Goal: Task Accomplishment & Management: Use online tool/utility

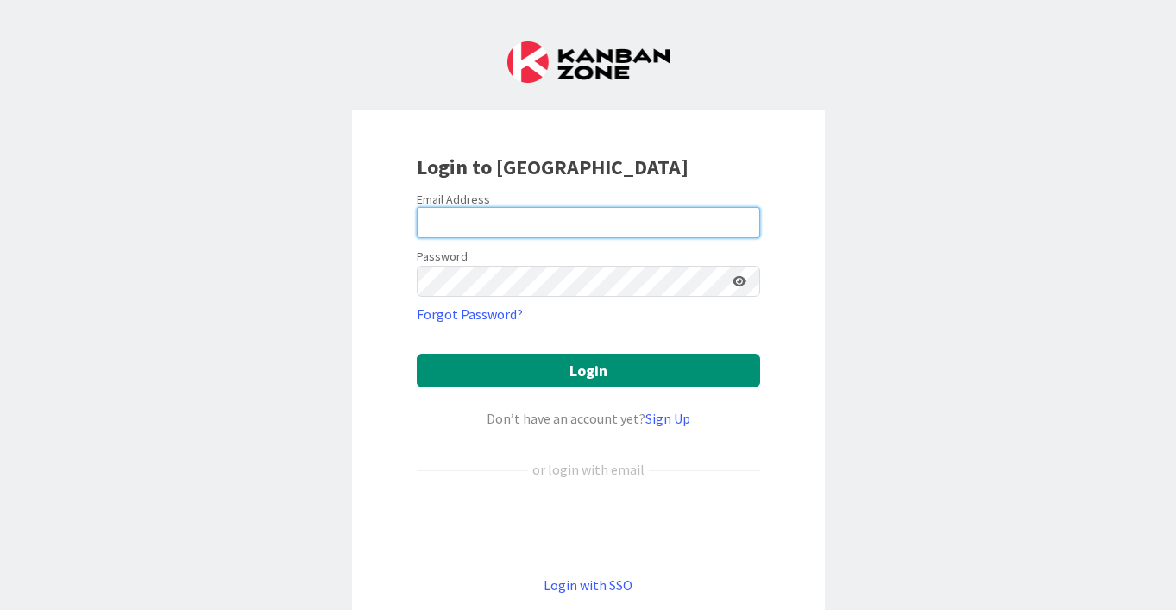
type input "[EMAIL_ADDRESS][DOMAIN_NAME]"
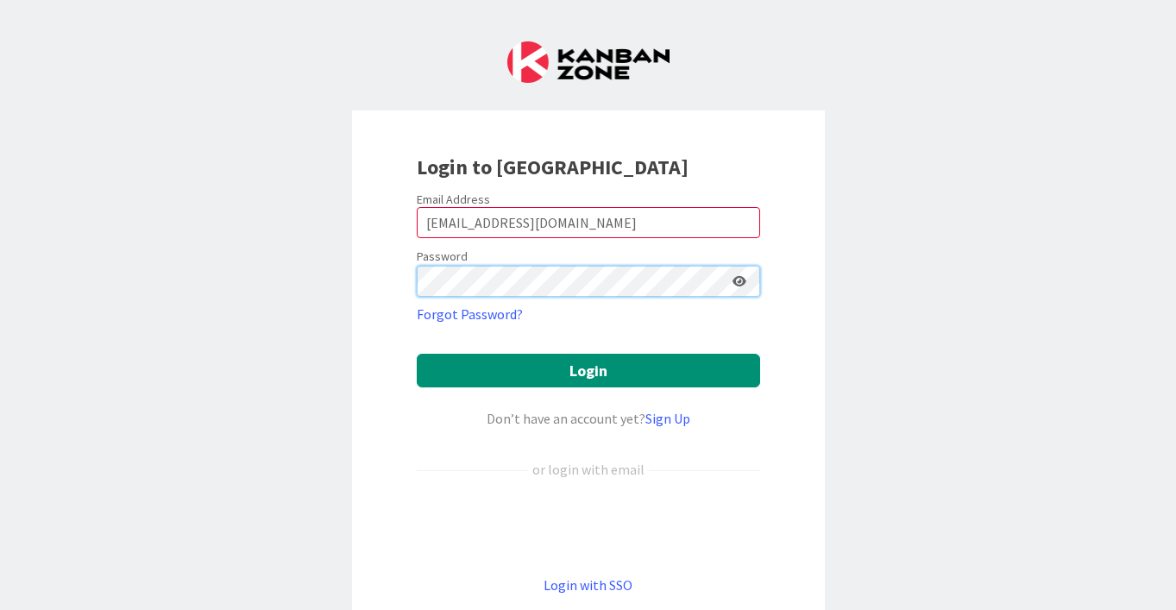
click at [588, 370] on button "Login" at bounding box center [588, 371] width 343 height 34
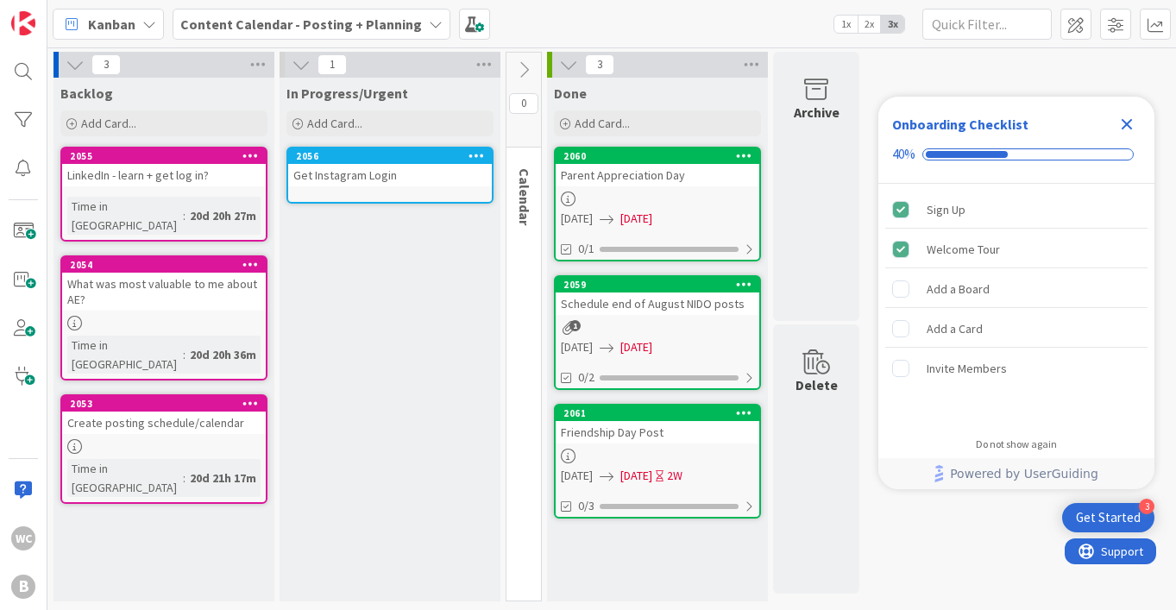
click at [1136, 120] on icon "Close Checklist" at bounding box center [1127, 124] width 21 height 21
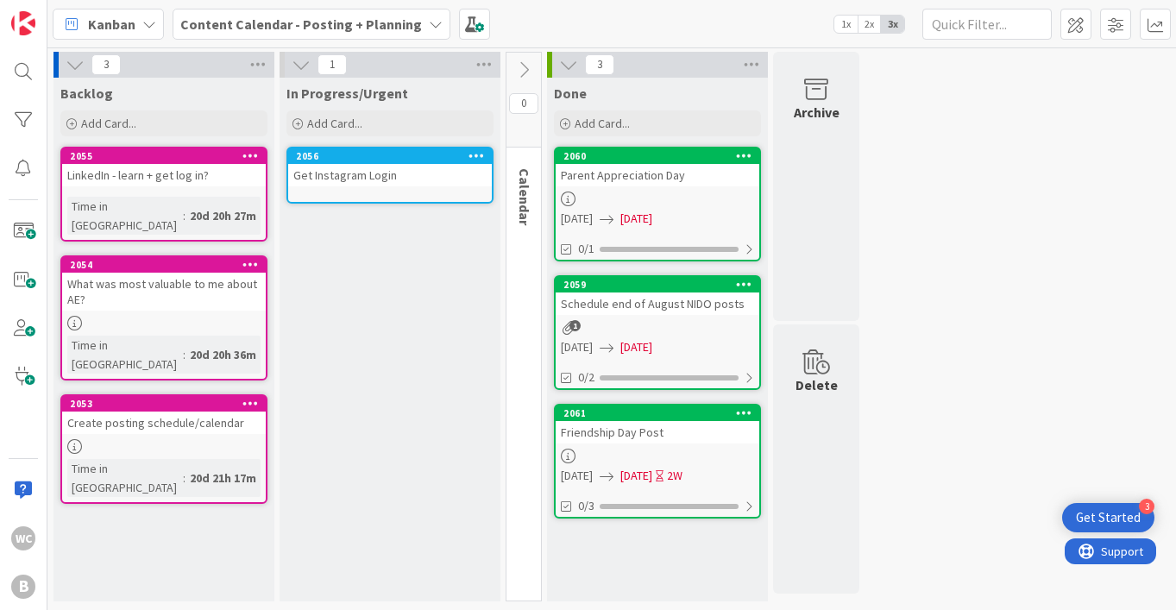
click at [245, 41] on div "Kanban Content Calendar - Posting + Planning 1x 2x 3x" at bounding box center [611, 23] width 1129 height 47
click at [274, 25] on b "Content Calendar - Posting + Planning" at bounding box center [301, 24] width 242 height 17
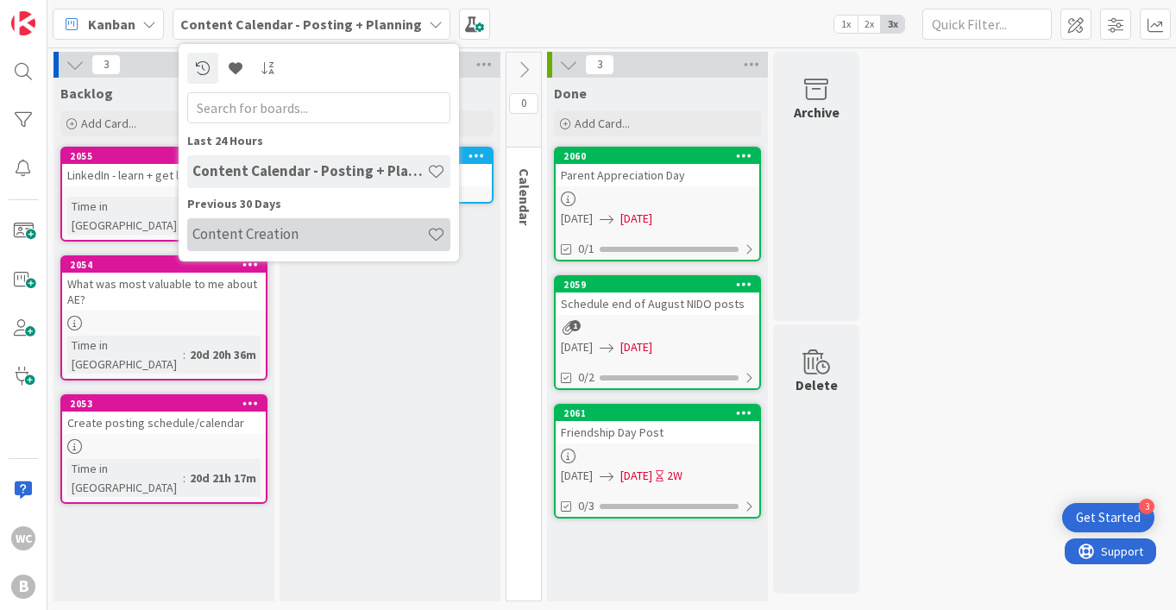
click at [298, 237] on h4 "Content Creation" at bounding box center [309, 233] width 235 height 17
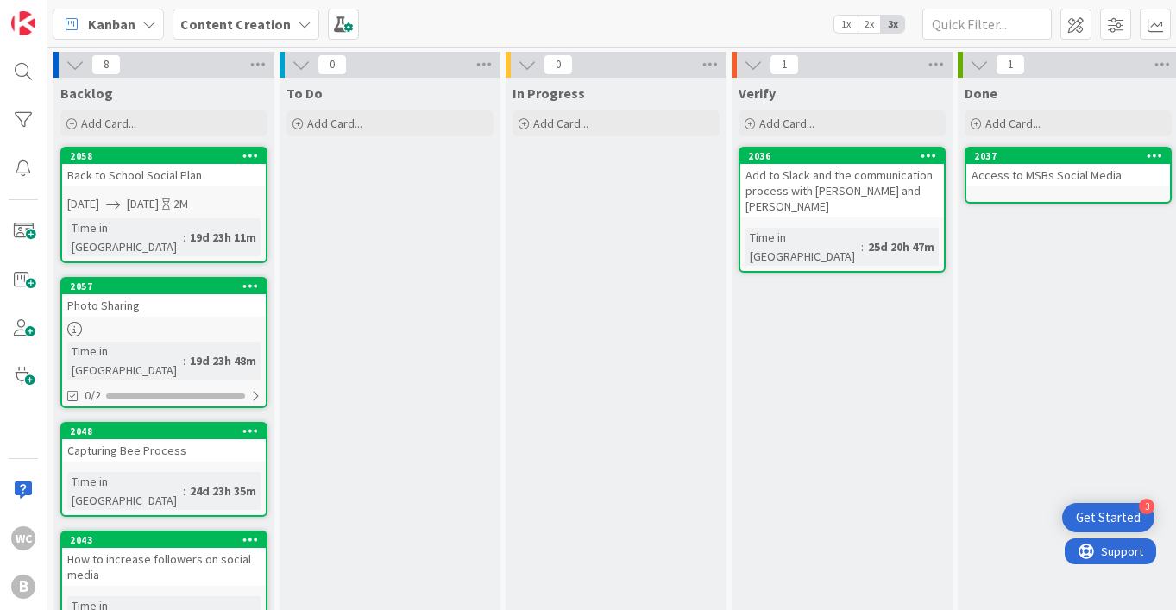
click at [261, 23] on b "Content Creation" at bounding box center [235, 24] width 110 height 17
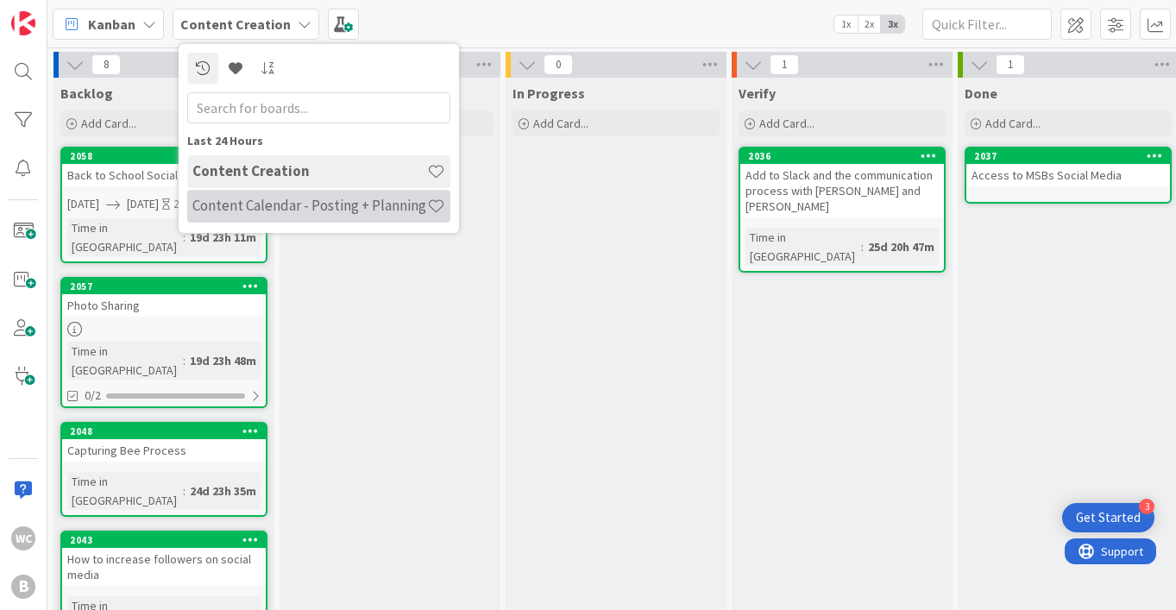
click at [257, 206] on h4 "Content Calendar - Posting + Planning" at bounding box center [309, 205] width 235 height 17
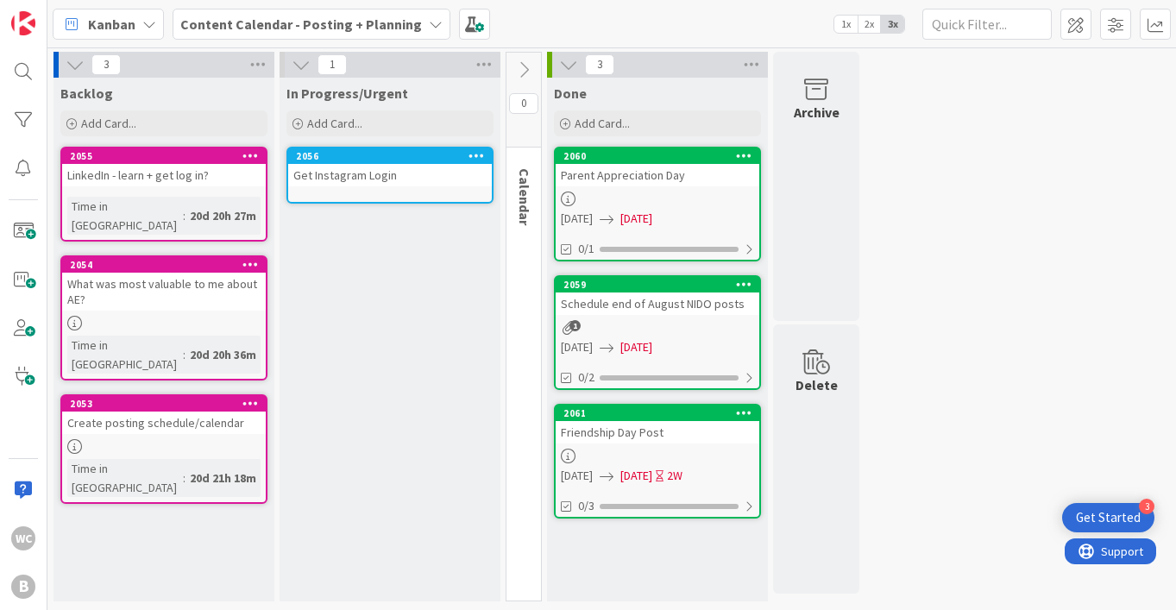
click at [294, 34] on span "Content Calendar - Posting + Planning" at bounding box center [301, 24] width 242 height 21
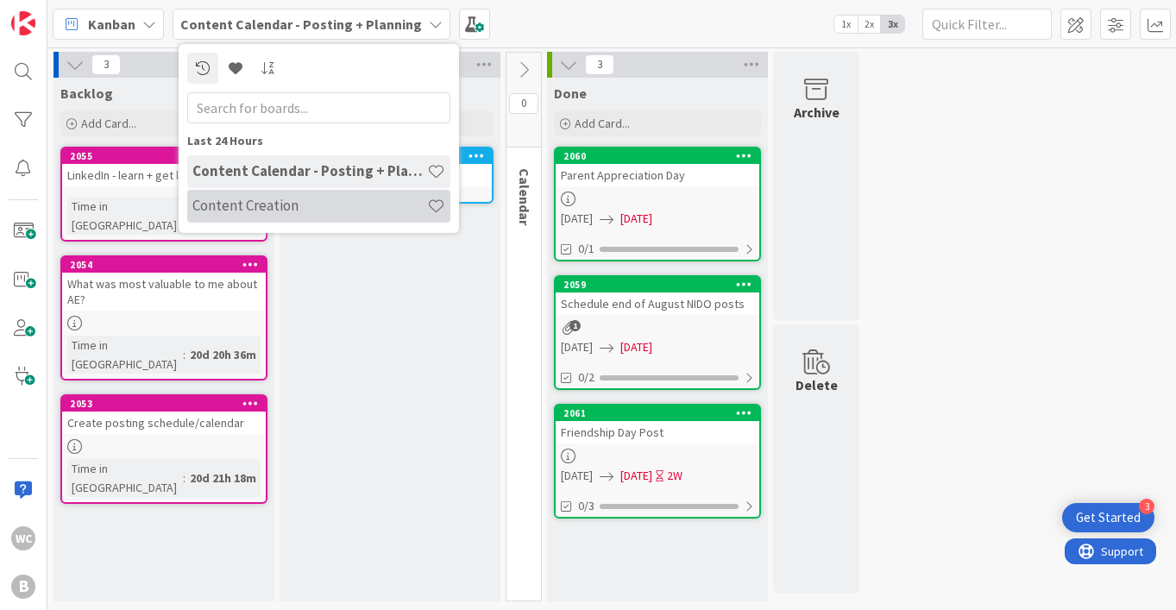
click at [300, 217] on div "Content Creation" at bounding box center [318, 206] width 263 height 33
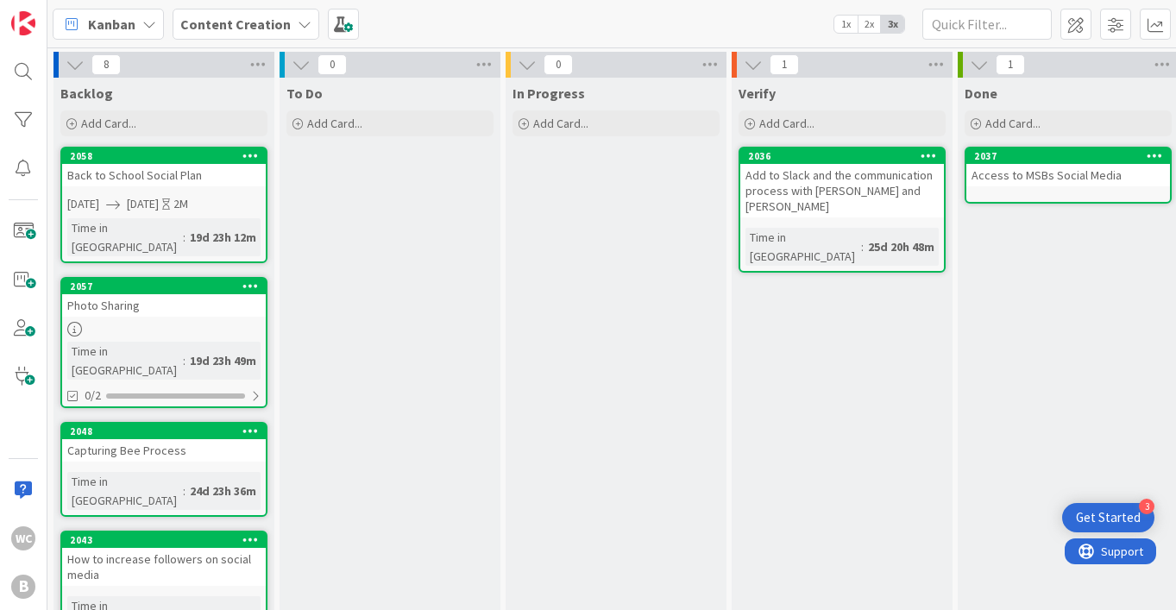
click at [205, 22] on b "Content Creation" at bounding box center [235, 24] width 110 height 17
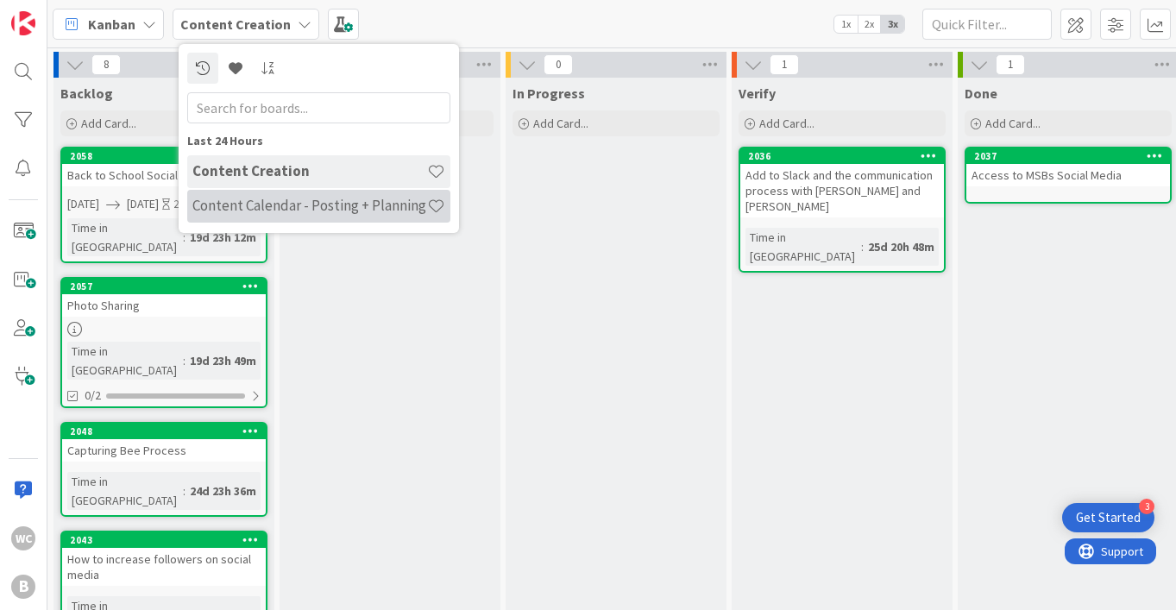
click at [335, 208] on h4 "Content Calendar - Posting + Planning" at bounding box center [309, 205] width 235 height 17
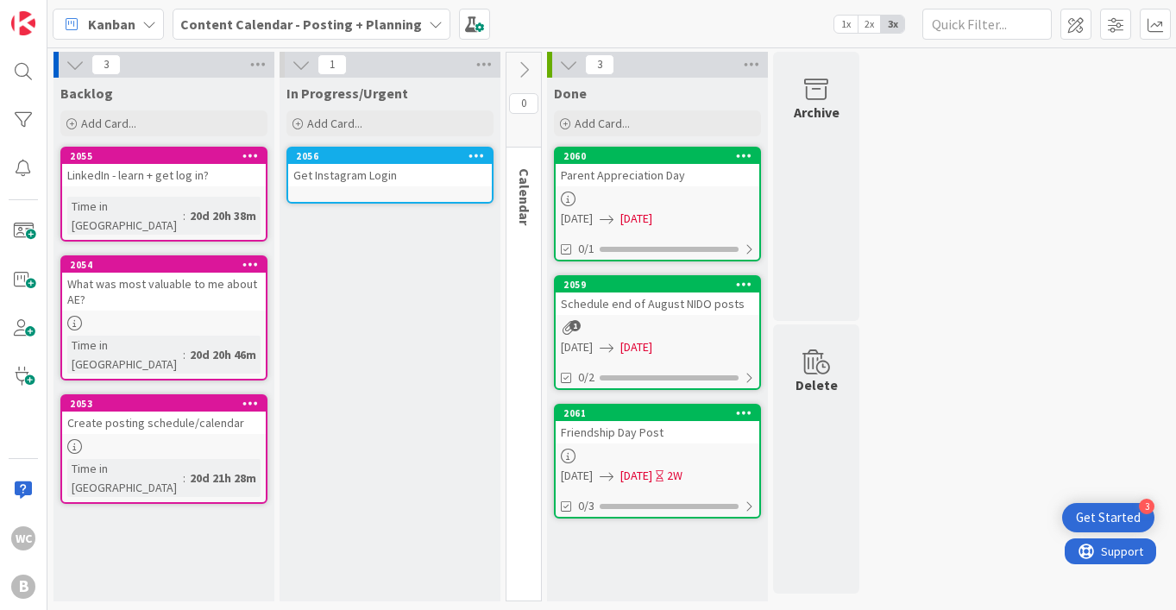
click at [513, 68] on button at bounding box center [524, 70] width 35 height 26
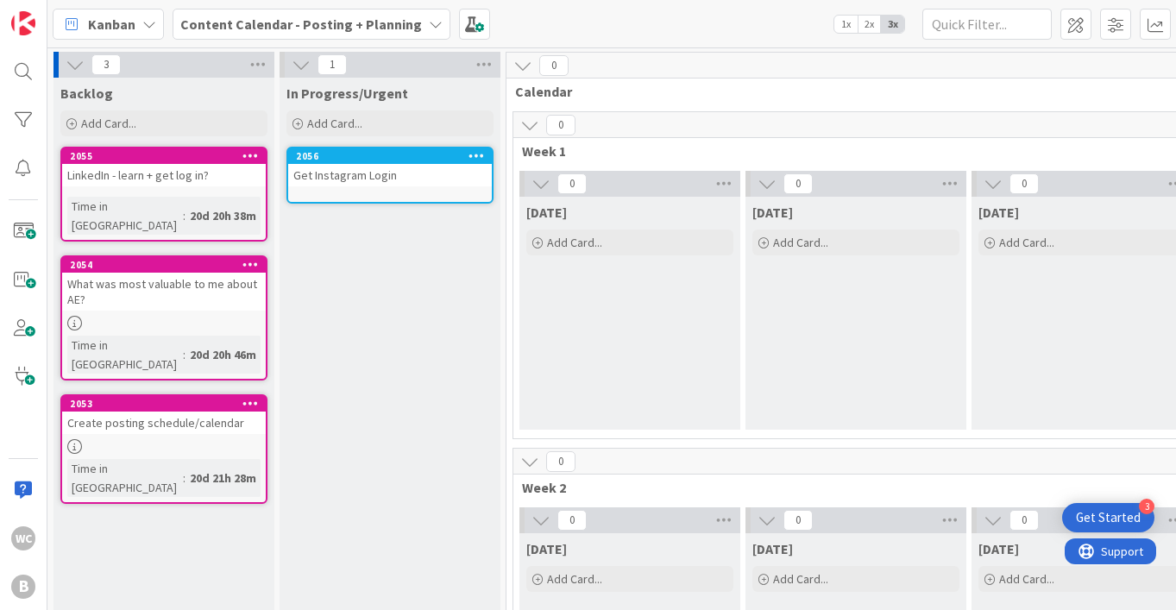
click at [513, 68] on button at bounding box center [523, 65] width 22 height 22
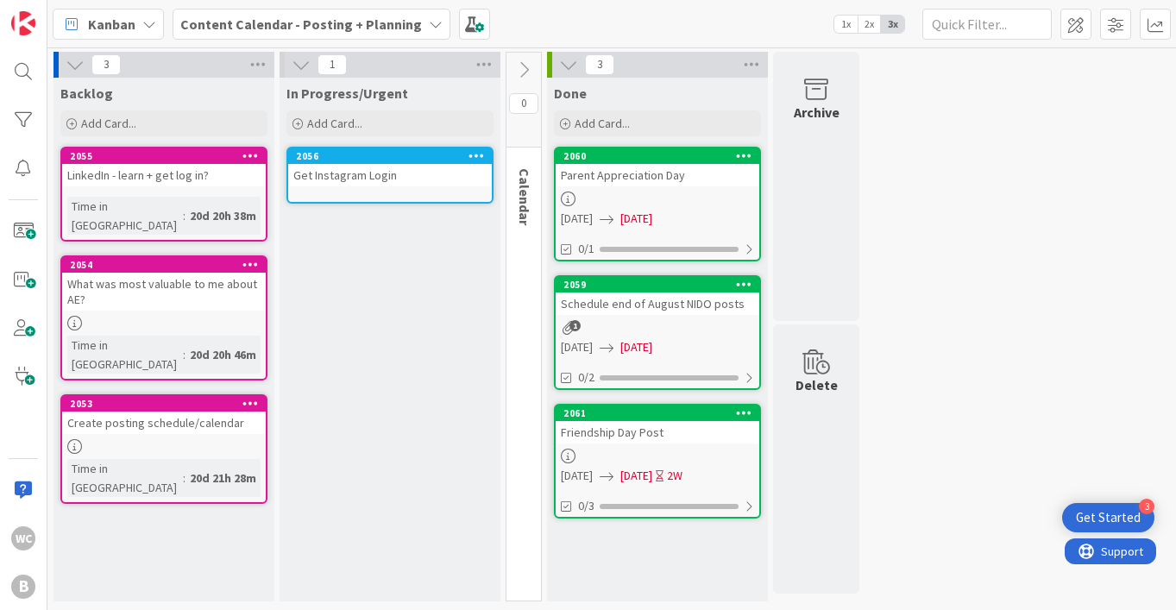
click at [513, 68] on button at bounding box center [524, 70] width 35 height 26
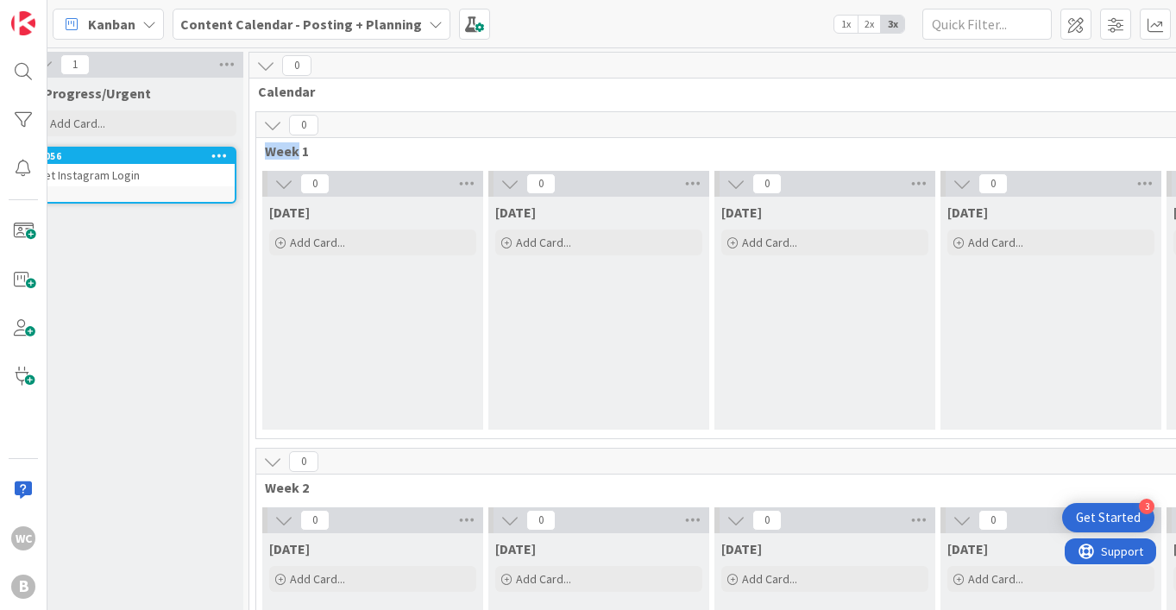
scroll to position [0, 257]
click at [261, 72] on icon at bounding box center [265, 65] width 19 height 19
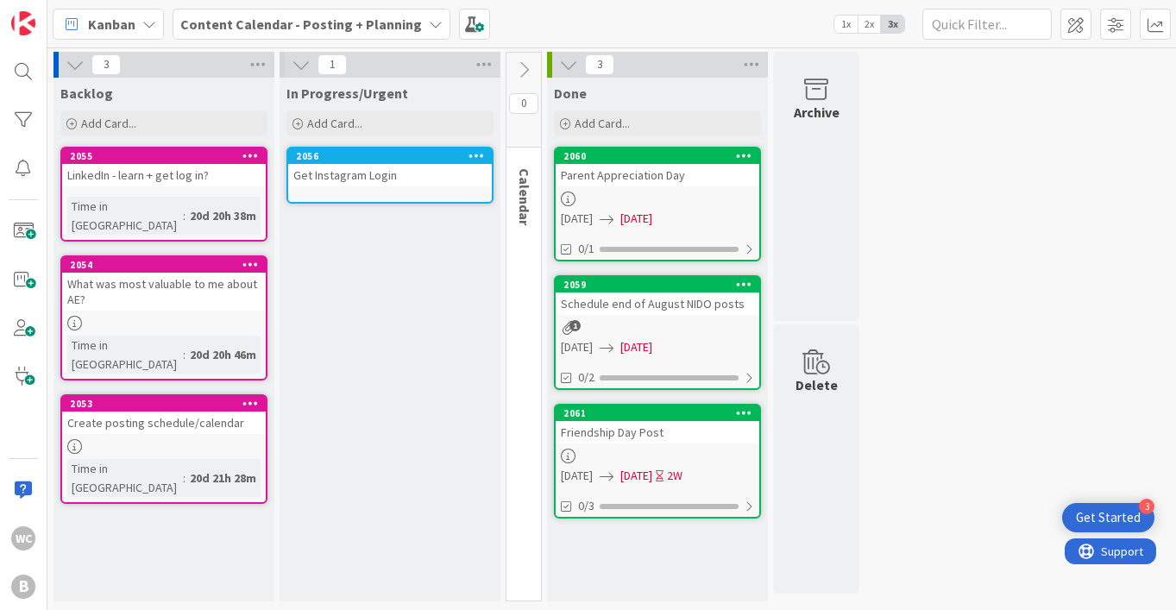
scroll to position [0, 0]
click at [345, 267] on div "In Progress/Urgent Add Card... 2056 Get Instagram Login" at bounding box center [390, 340] width 221 height 524
click at [362, 263] on div "In Progress/Urgent Add Card... 2056 Get Instagram Login" at bounding box center [390, 340] width 221 height 524
click at [24, 225] on span at bounding box center [23, 231] width 35 height 35
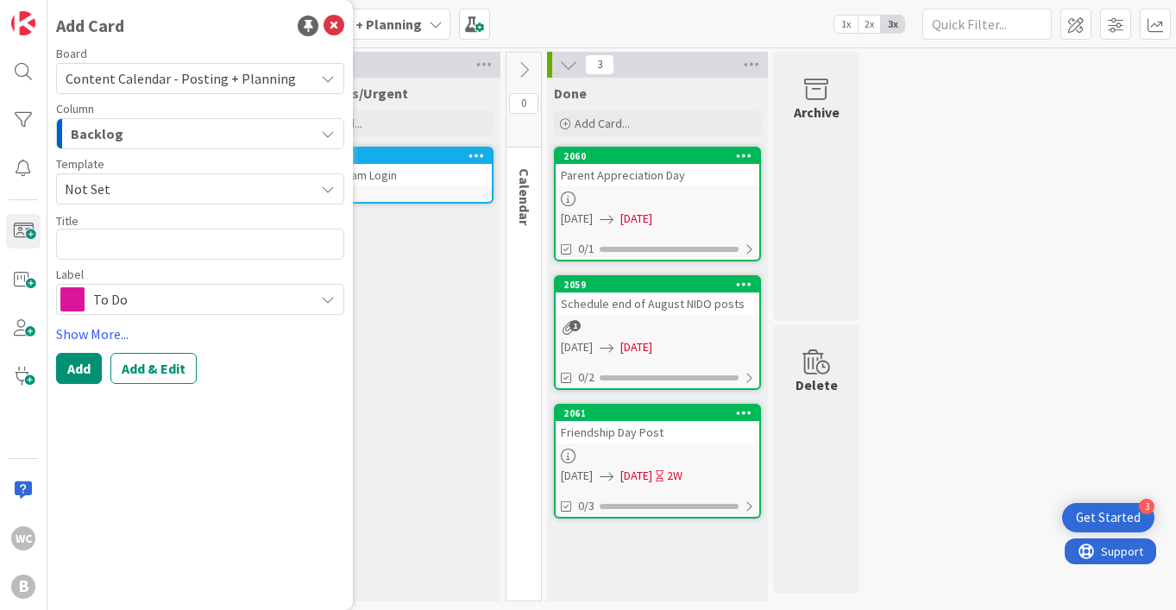
click at [219, 135] on div "Backlog" at bounding box center [190, 134] width 248 height 28
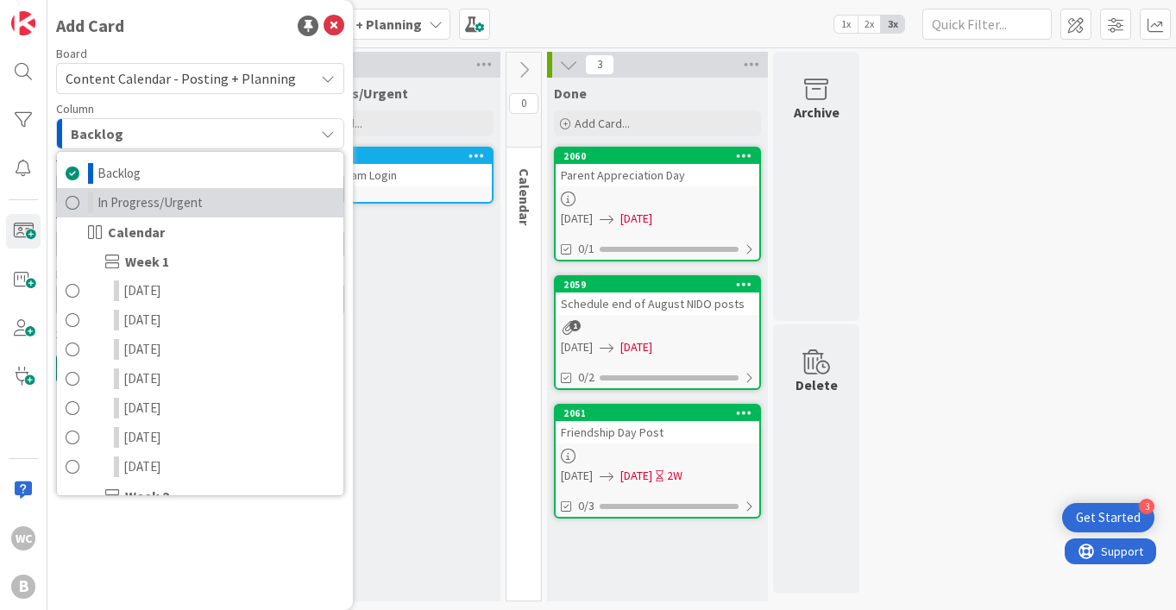
click at [163, 199] on span "In Progress/Urgent" at bounding box center [150, 202] width 105 height 21
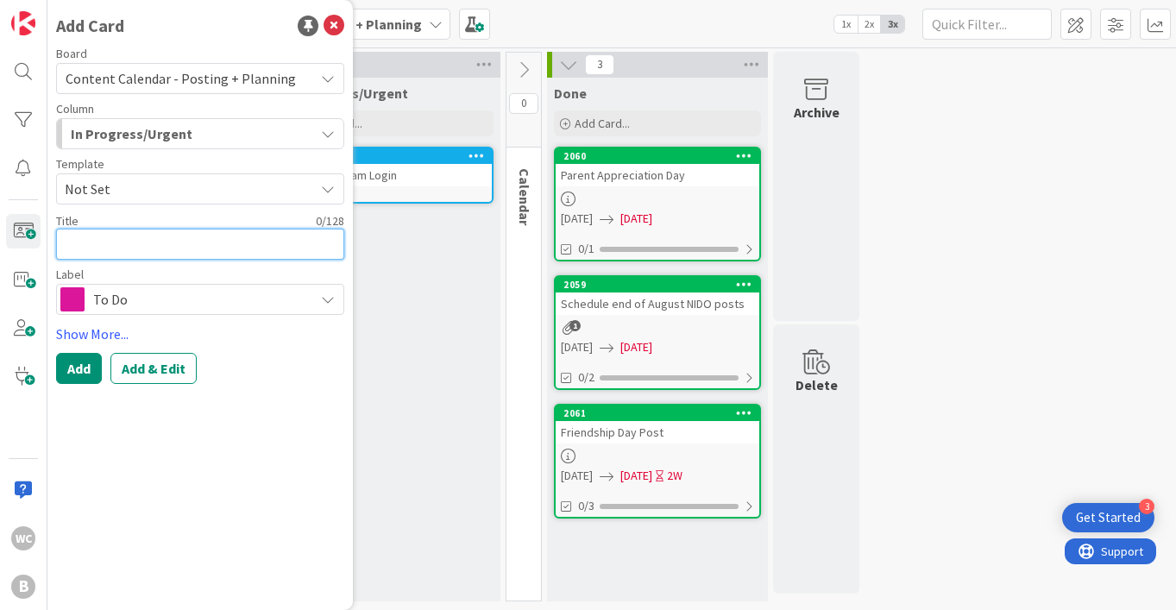
click at [129, 232] on textarea at bounding box center [200, 244] width 288 height 31
paste textarea "focus on reach or followers?"
type textarea "x"
type textarea "focus on reach or followers?"
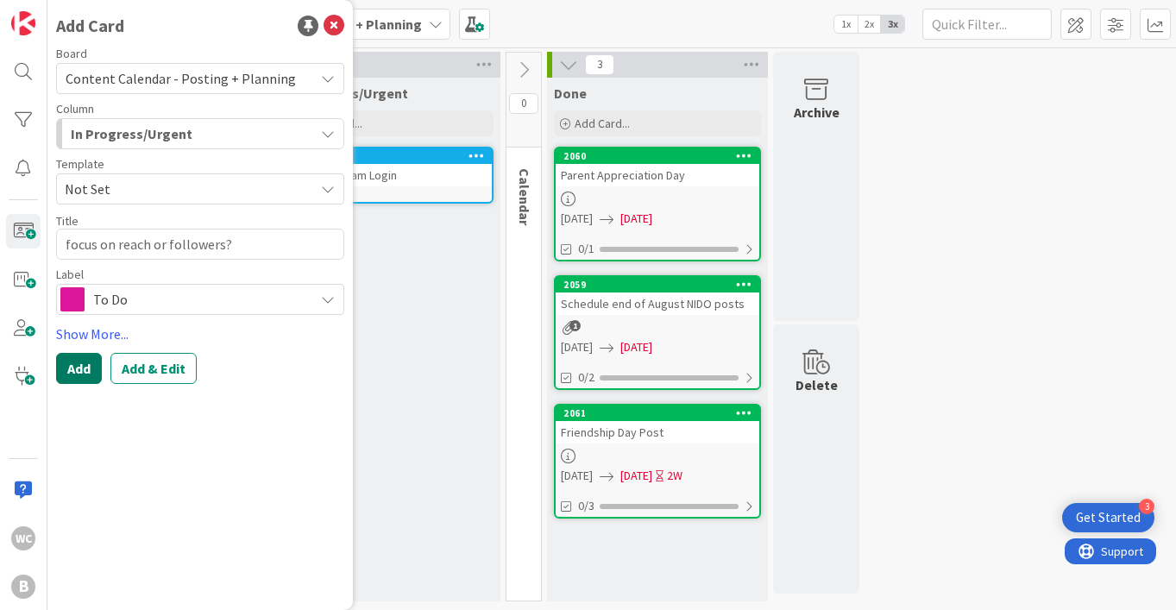
click at [84, 373] on button "Add" at bounding box center [79, 368] width 46 height 31
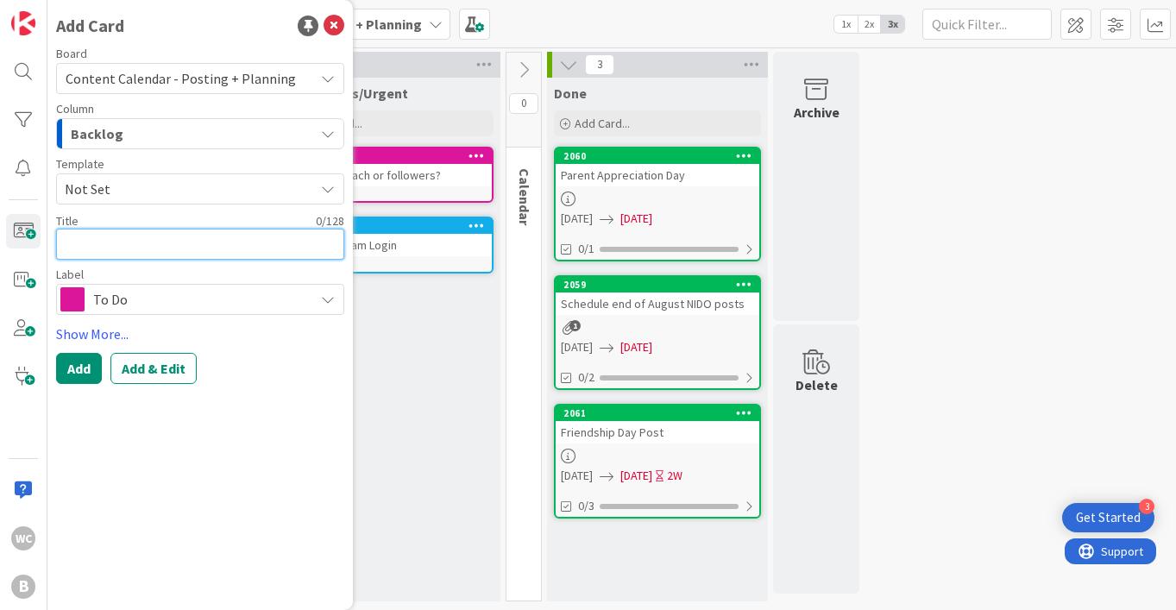
click at [170, 241] on textarea at bounding box center [200, 244] width 288 height 31
paste textarea "- relaxation day"
type textarea "x"
type textarea "- relaxation day"
drag, startPoint x: 76, startPoint y: 249, endPoint x: 48, endPoint y: 249, distance: 27.6
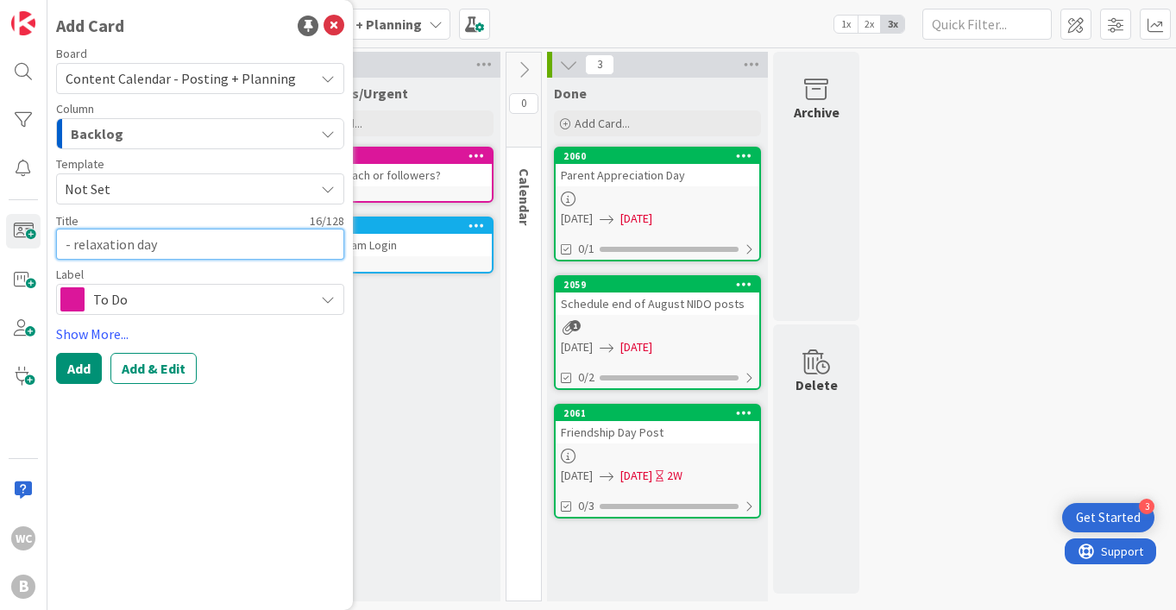
click at [48, 249] on div "Add Card Board Content Calendar - Posting + Planning Column Backlog Backlog In …" at bounding box center [199, 305] width 305 height 610
type textarea "x"
type textarea "Relaxation day"
click at [179, 242] on textarea "Relaxation day" at bounding box center [200, 244] width 288 height 31
type textarea "x"
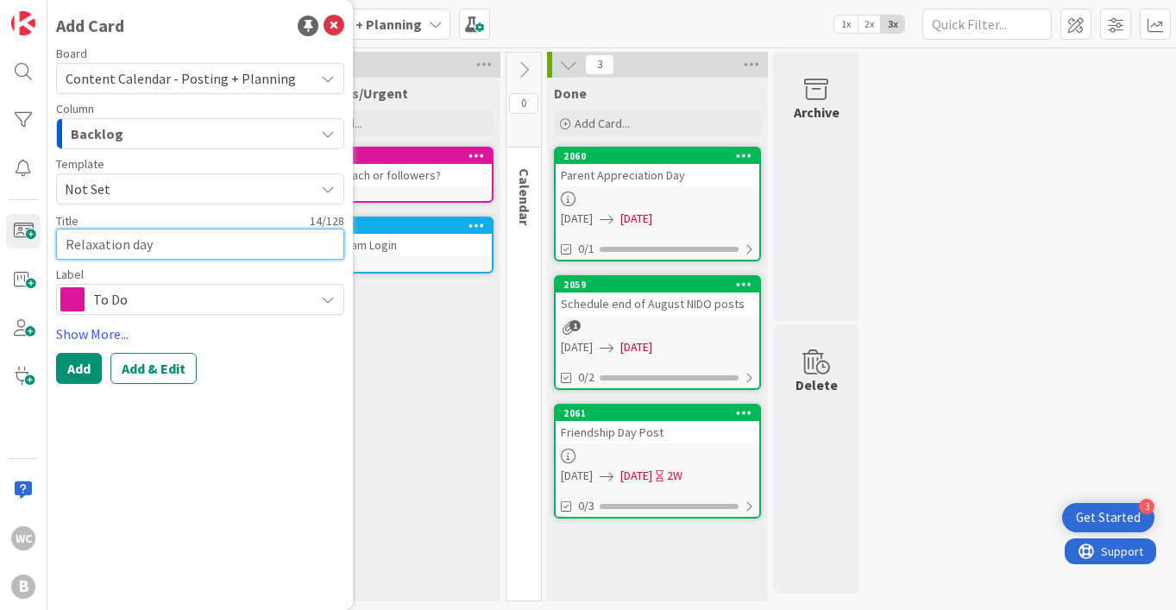
type textarea "Relaxation day"
type textarea "x"
type textarea "Relaxation day p"
type textarea "x"
type textarea "Relaxation day po"
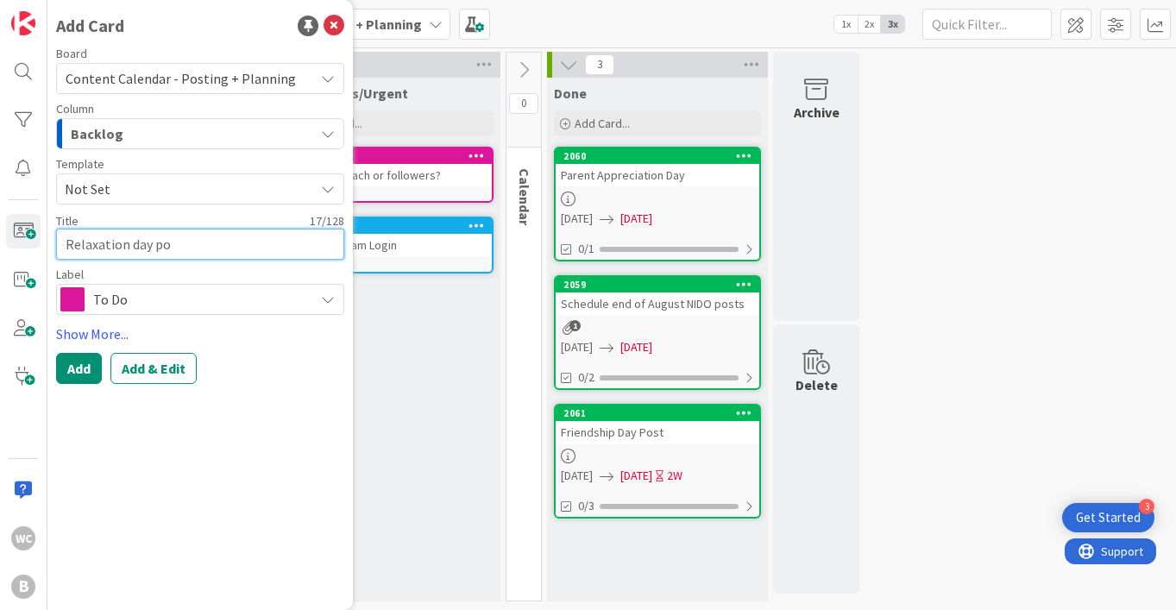
type textarea "x"
type textarea "Relaxation day pos"
type textarea "x"
type textarea "Relaxation day post"
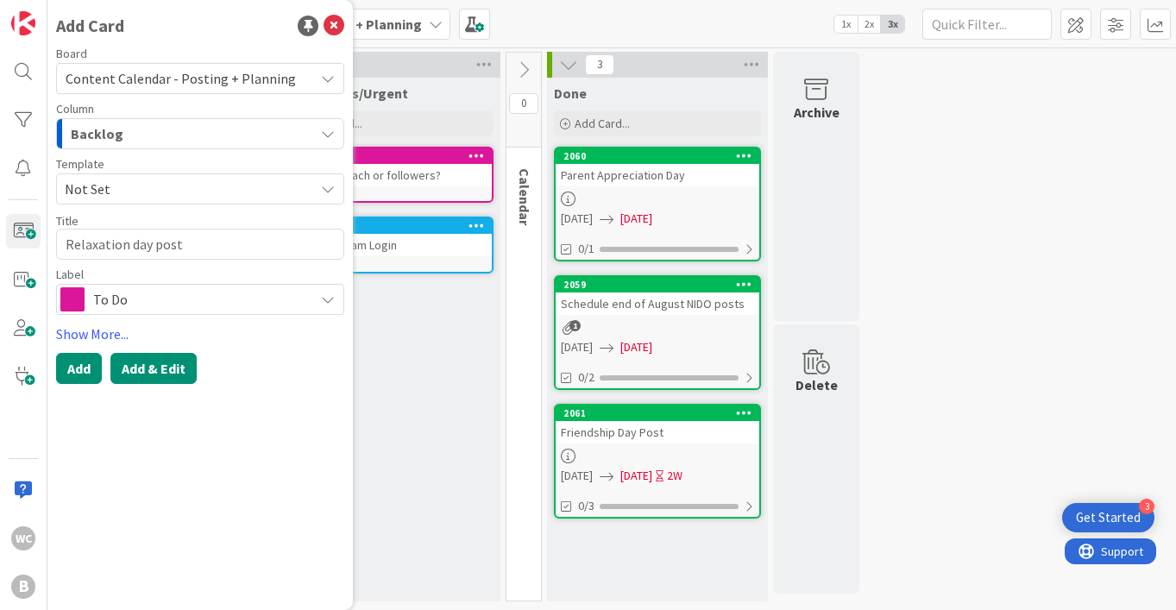
click at [169, 366] on button "Add & Edit" at bounding box center [153, 368] width 86 height 31
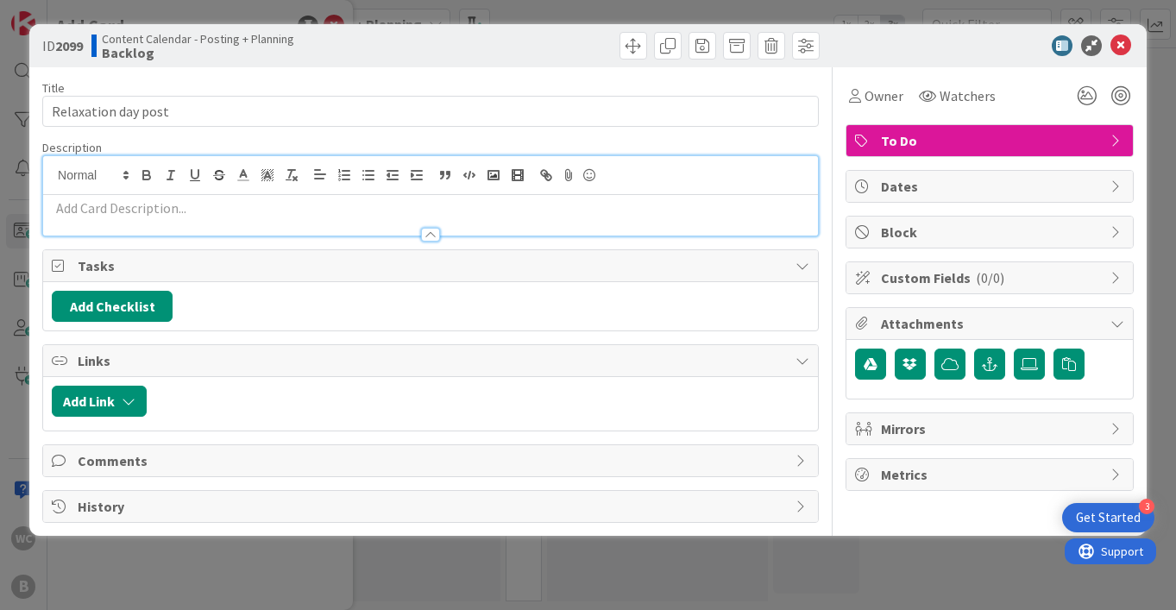
click at [159, 169] on div at bounding box center [430, 195] width 775 height 79
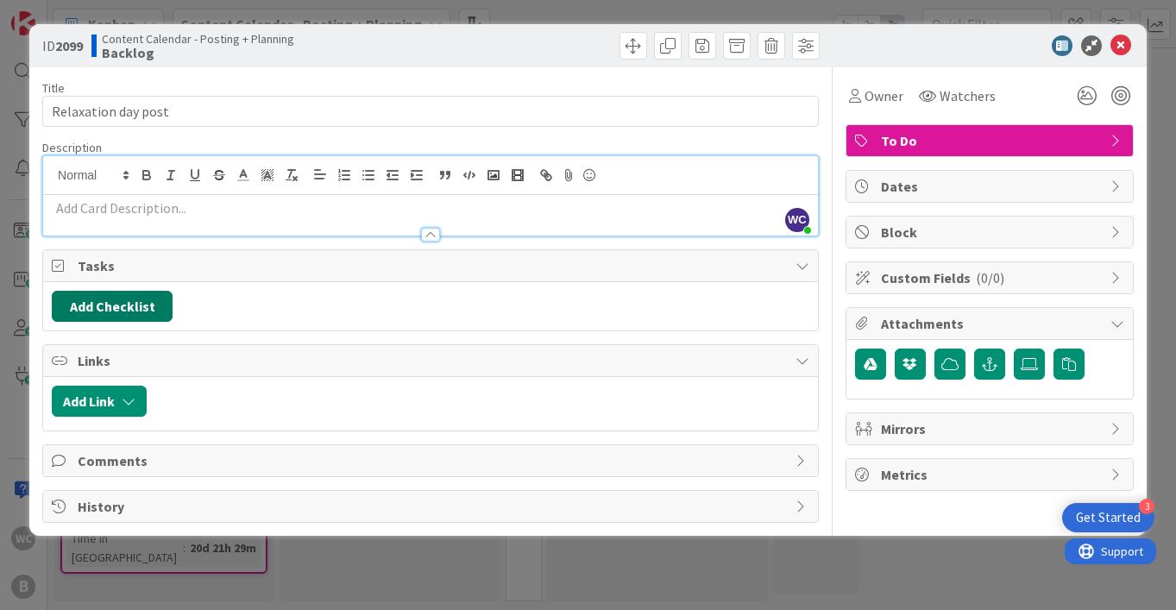
click at [142, 299] on button "Add Checklist" at bounding box center [112, 306] width 121 height 31
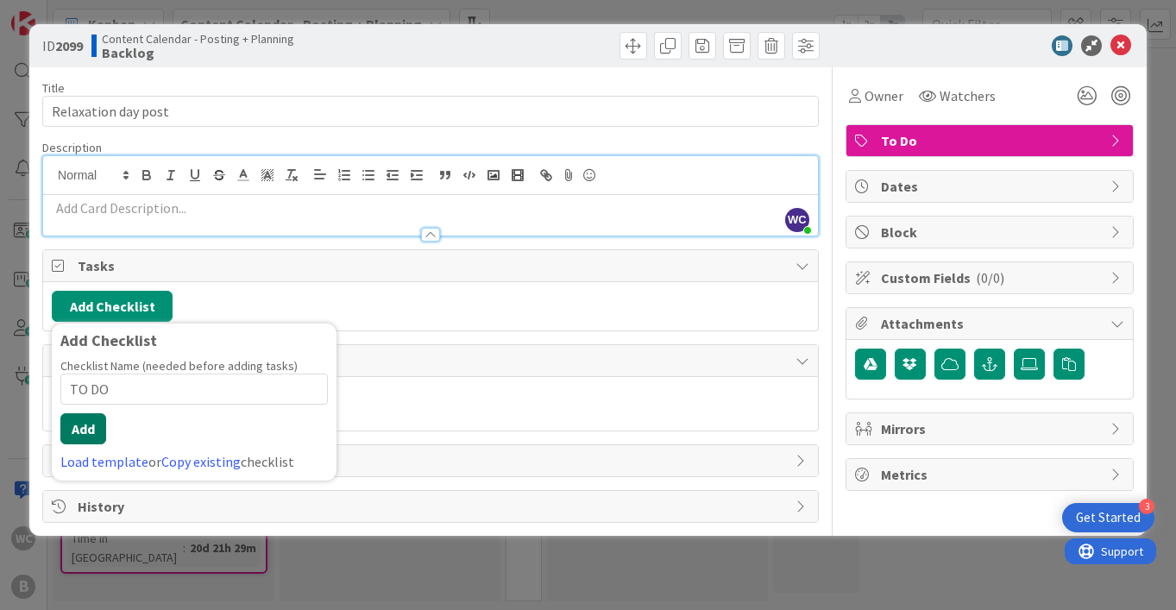
type input "TO DO"
click at [89, 431] on button "Add" at bounding box center [83, 428] width 46 height 31
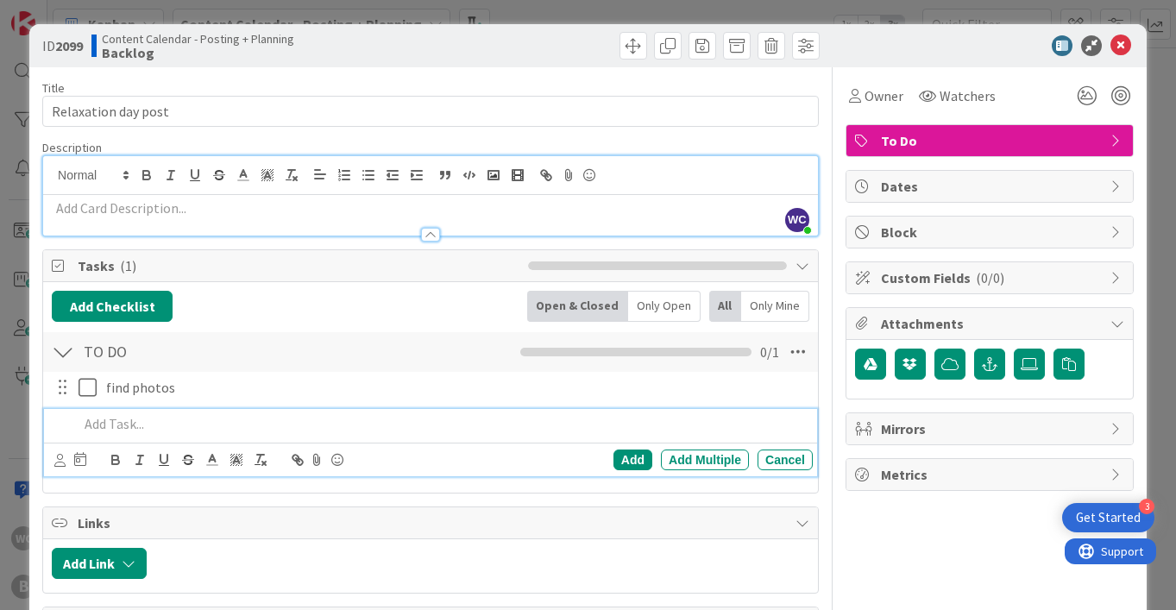
click at [170, 202] on p at bounding box center [431, 208] width 758 height 20
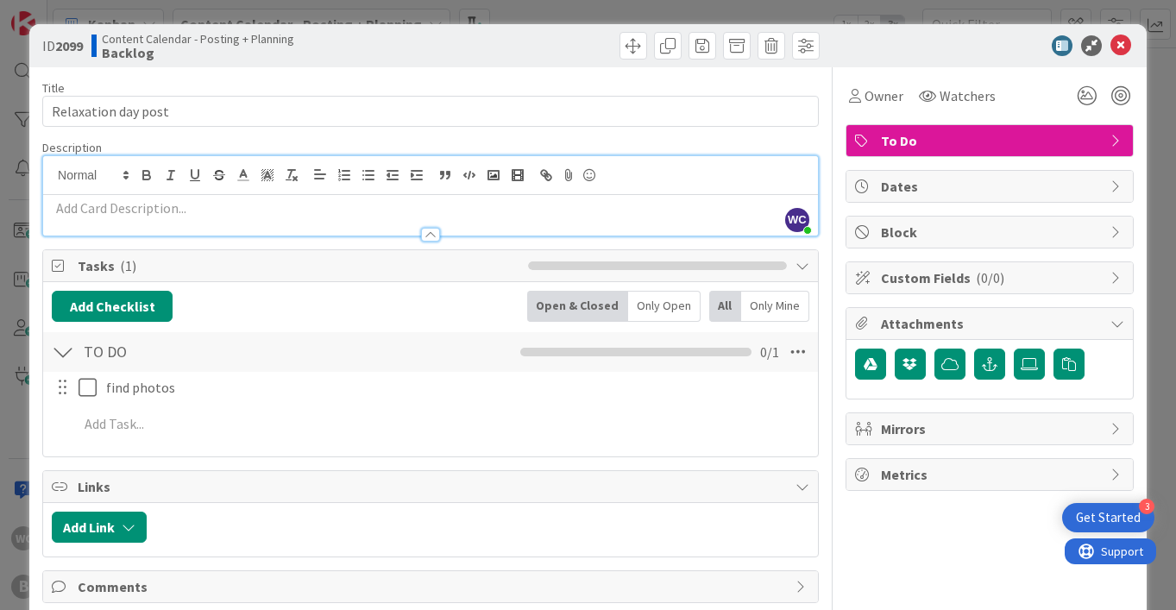
click at [927, 174] on div "Dates" at bounding box center [989, 186] width 286 height 31
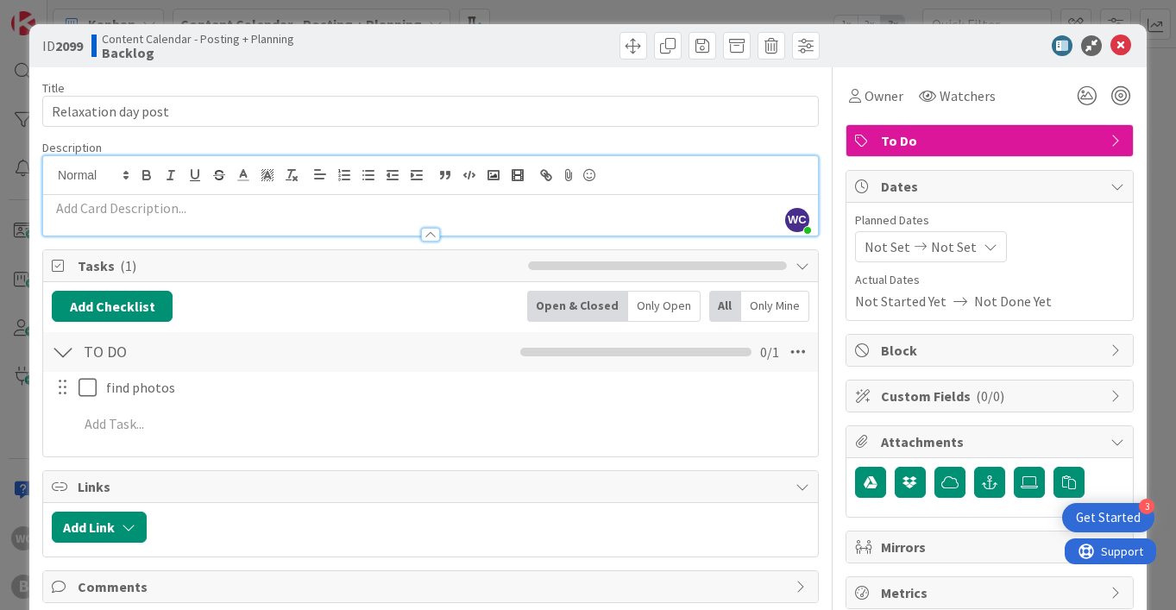
click at [953, 246] on span "Not Set" at bounding box center [954, 246] width 46 height 21
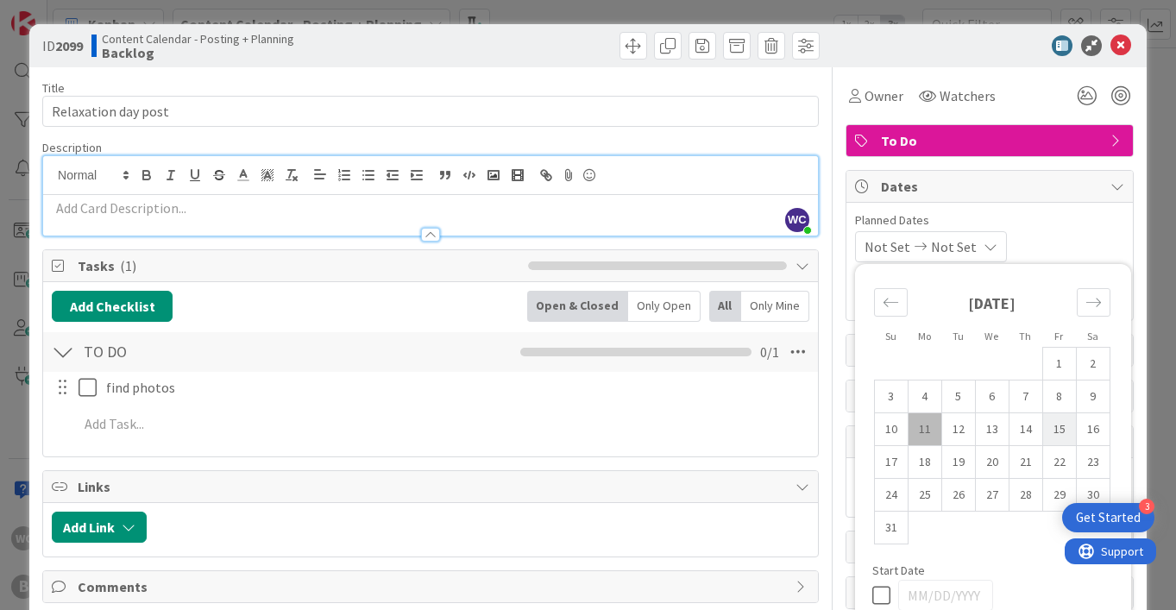
click at [1065, 433] on td "15" at bounding box center [1059, 429] width 34 height 33
type input "[DATE]"
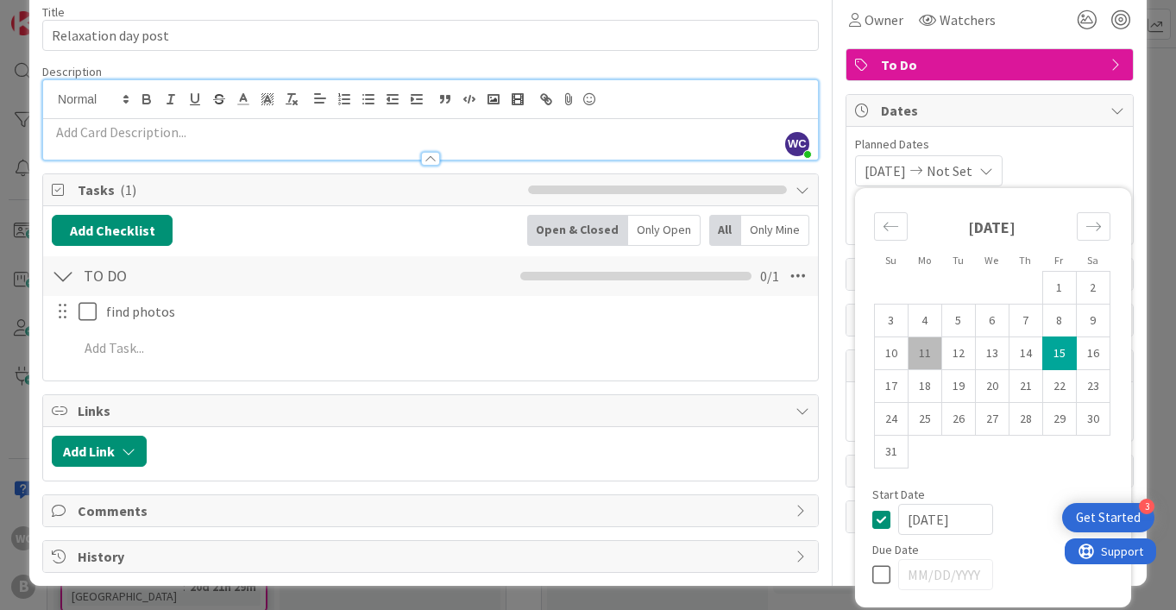
scroll to position [75, 0]
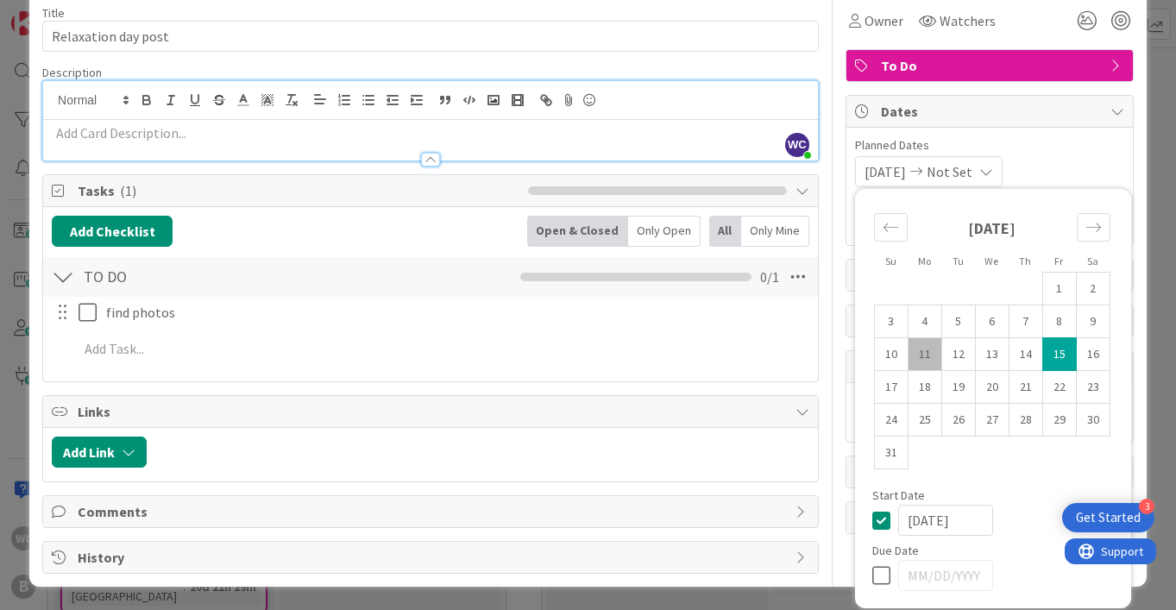
click at [880, 579] on icon at bounding box center [885, 575] width 26 height 21
type input "[DATE]"
click at [880, 519] on icon at bounding box center [885, 520] width 26 height 21
click at [1054, 368] on td "15" at bounding box center [1059, 354] width 34 height 33
type input "[DATE]"
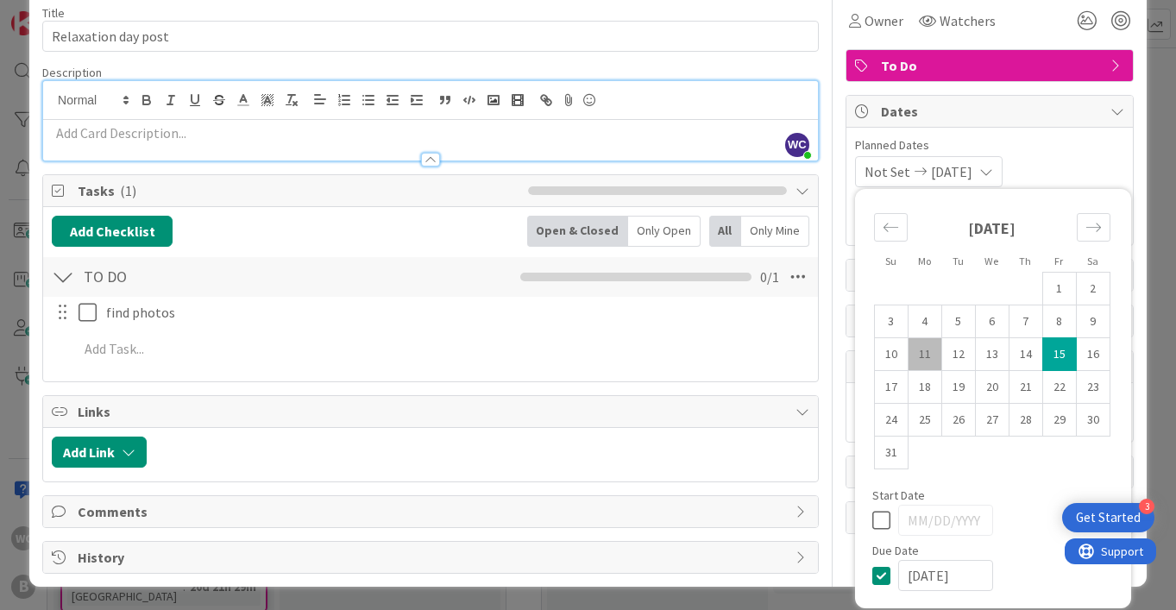
click at [886, 516] on icon at bounding box center [885, 520] width 26 height 21
click at [931, 357] on td "11" at bounding box center [925, 354] width 34 height 33
type input "[DATE]"
click at [1014, 482] on div "[DATE] 1 2 3 4 5 6 7 8 9 10 11 12 13 14 15 16 17 18 19 20 21 22 23 24 25 26 27 …" at bounding box center [992, 344] width 274 height 292
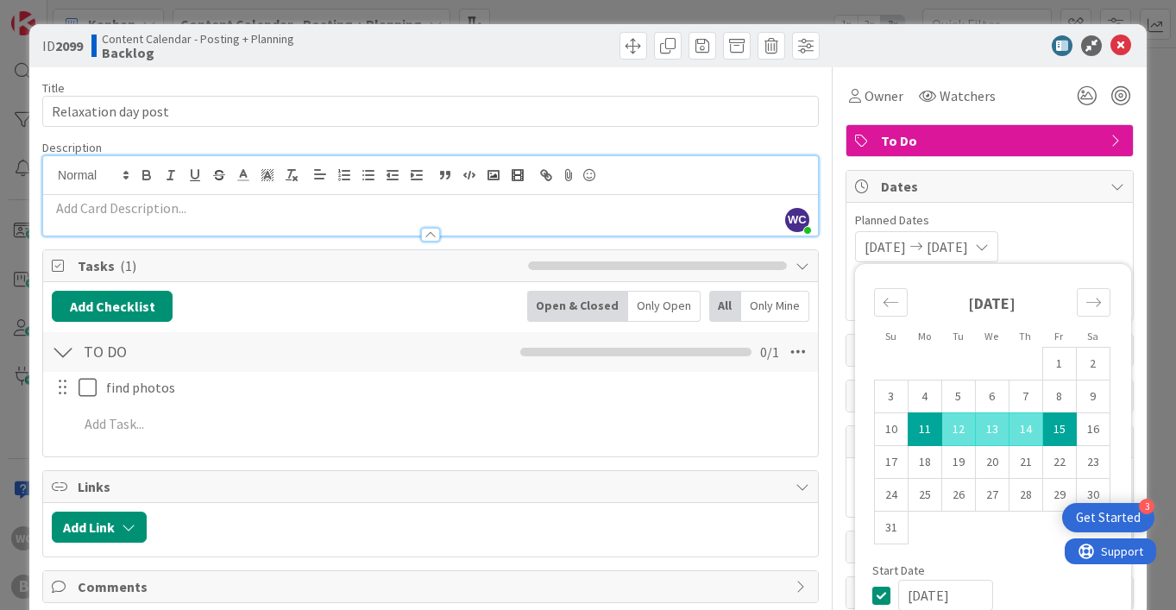
scroll to position [0, 0]
click at [1030, 219] on span "Planned Dates" at bounding box center [989, 220] width 269 height 18
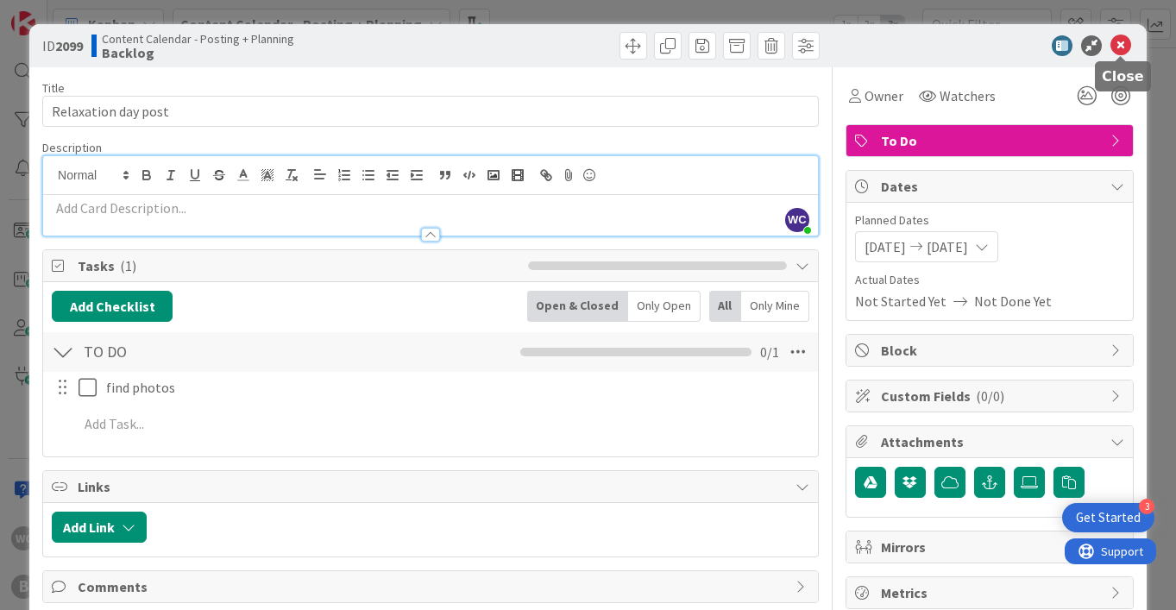
click at [1122, 37] on icon at bounding box center [1121, 45] width 21 height 21
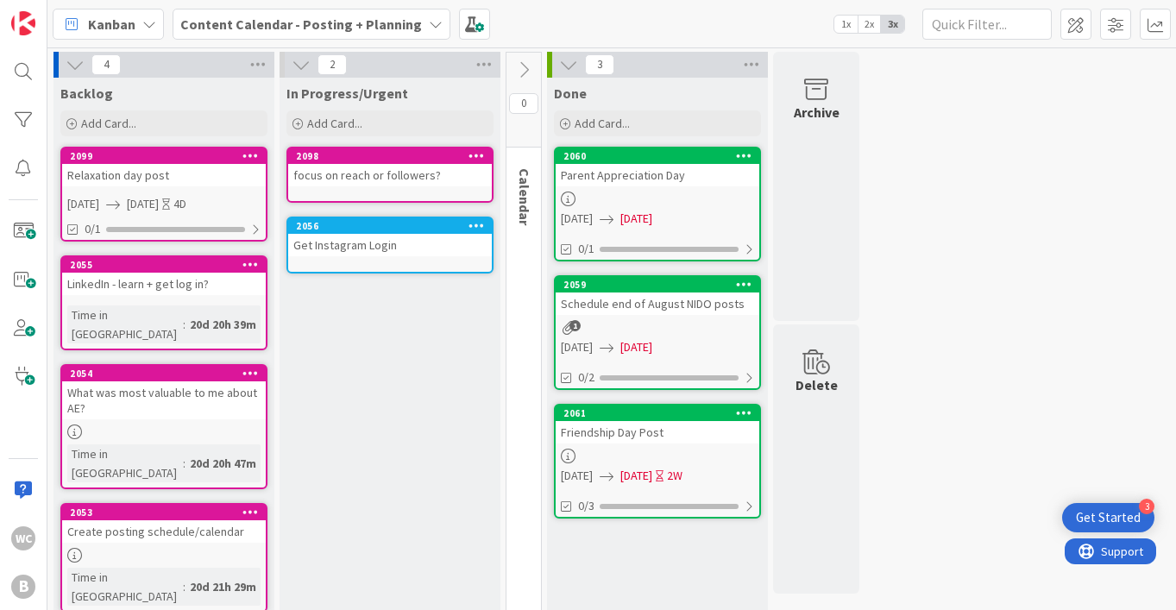
click at [444, 287] on div "In Progress/Urgent Add Card... 2098 focus on reach or followers? 2056 Get Insta…" at bounding box center [390, 352] width 221 height 549
